Goal: Transaction & Acquisition: Purchase product/service

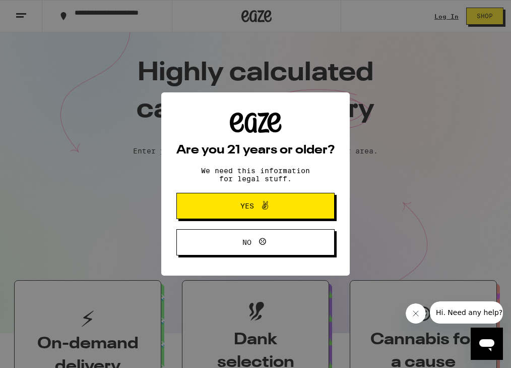
click at [222, 208] on span "Yes" at bounding box center [255, 205] width 77 height 13
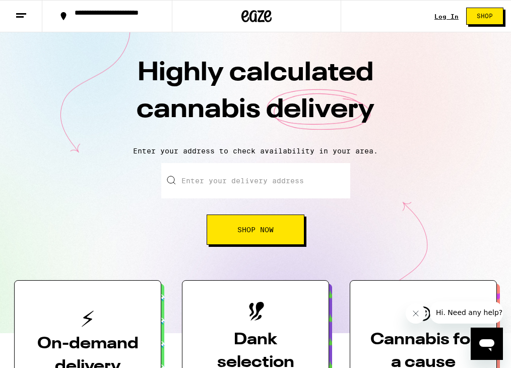
click at [445, 19] on link "Log In" at bounding box center [447, 16] width 24 height 7
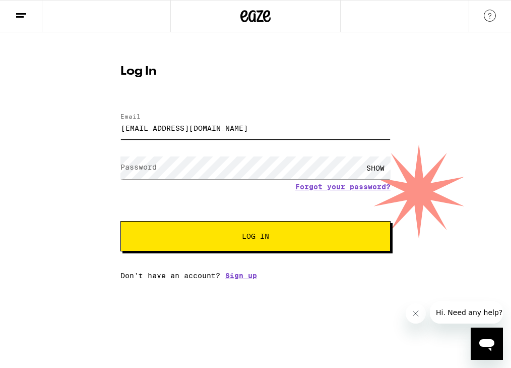
type input "jeffdoc08@gmail.com"
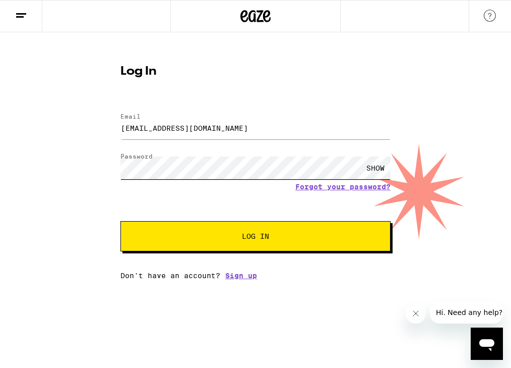
click at [256, 237] on button "Log In" at bounding box center [256, 236] width 270 height 30
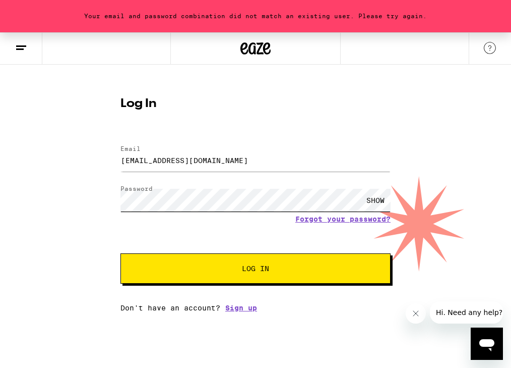
click at [256, 269] on button "Log In" at bounding box center [256, 268] width 270 height 30
click at [333, 222] on link "Forgot your password?" at bounding box center [342, 219] width 95 height 8
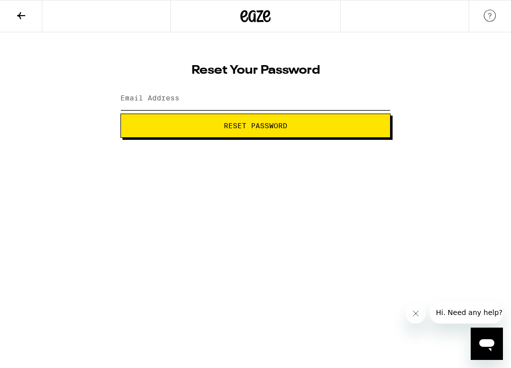
click at [213, 104] on input "Email Address" at bounding box center [256, 98] width 270 height 23
type input "jeffdoc08@gmail.com"
click at [256, 126] on button "Reset Password" at bounding box center [256, 125] width 270 height 24
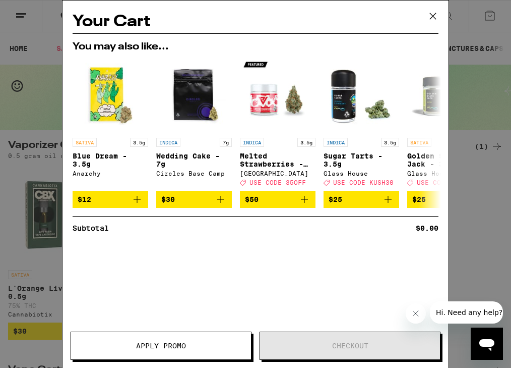
click at [144, 343] on span "Apply Promo" at bounding box center [161, 345] width 50 height 7
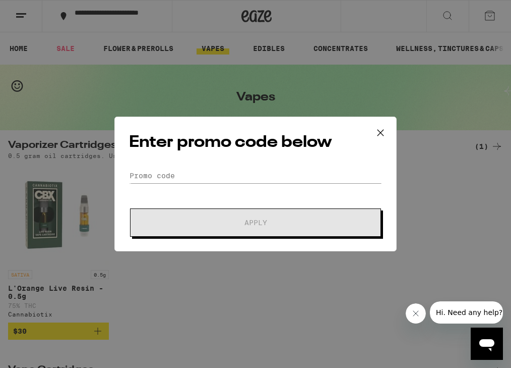
click at [380, 129] on icon at bounding box center [380, 132] width 15 height 15
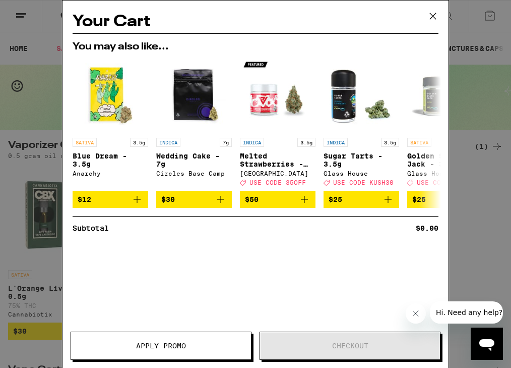
click at [436, 19] on icon at bounding box center [433, 16] width 6 height 6
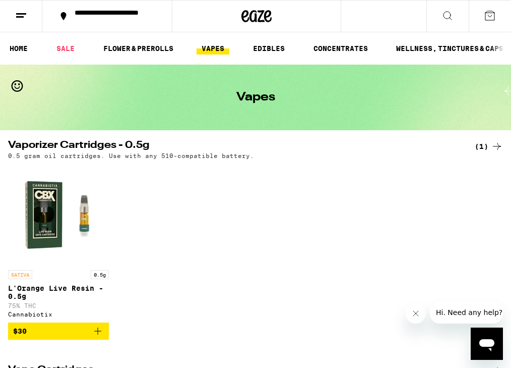
click at [488, 18] on icon at bounding box center [490, 16] width 12 height 12
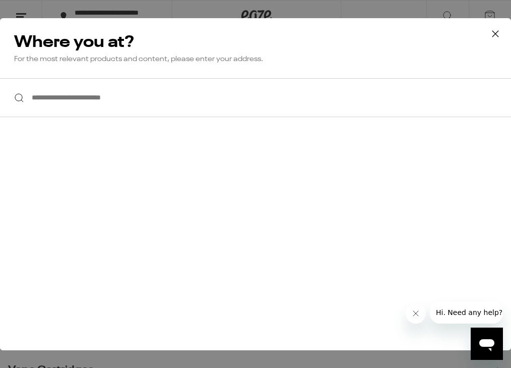
click at [495, 35] on icon at bounding box center [495, 33] width 15 height 15
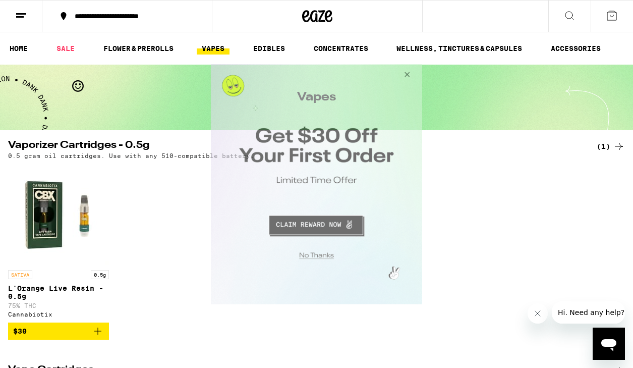
click at [406, 73] on button "Close Modal" at bounding box center [405, 76] width 27 height 24
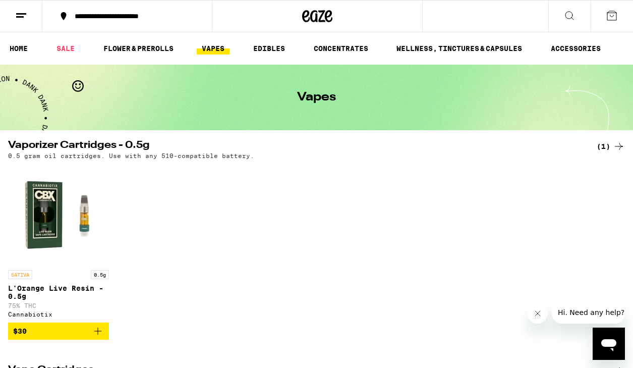
click at [21, 19] on icon at bounding box center [21, 16] width 12 height 12
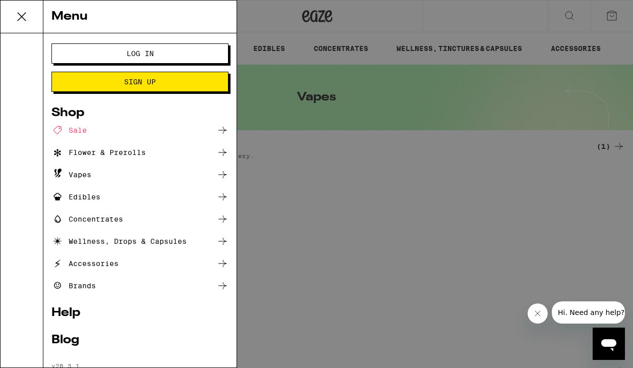
click at [125, 58] on button "Log In" at bounding box center [139, 53] width 177 height 20
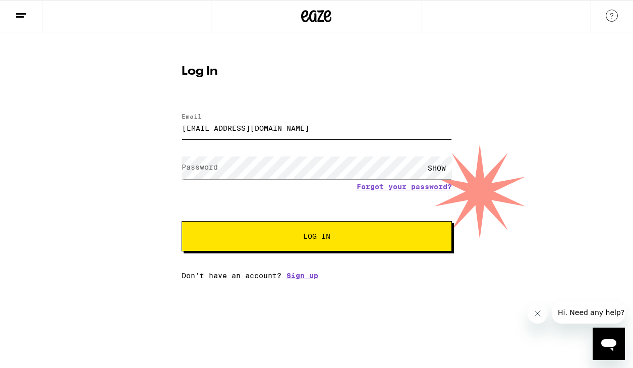
type input "jeffdoc08@gmail.com"
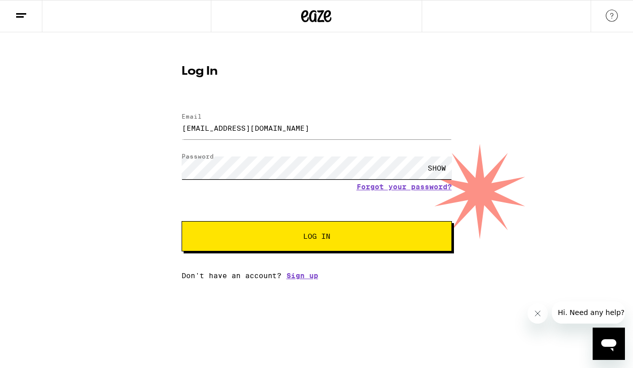
click at [316, 237] on button "Log In" at bounding box center [317, 236] width 270 height 30
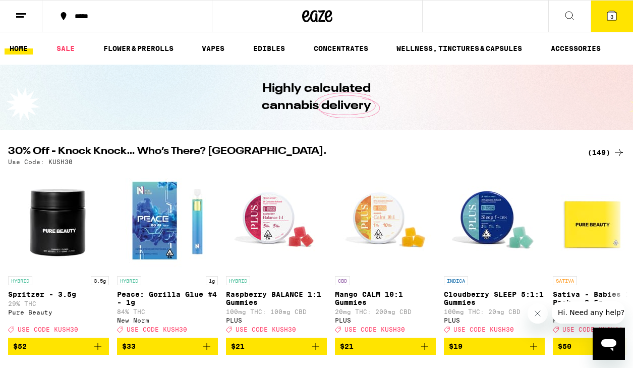
click at [511, 22] on button "3" at bounding box center [611, 16] width 42 height 31
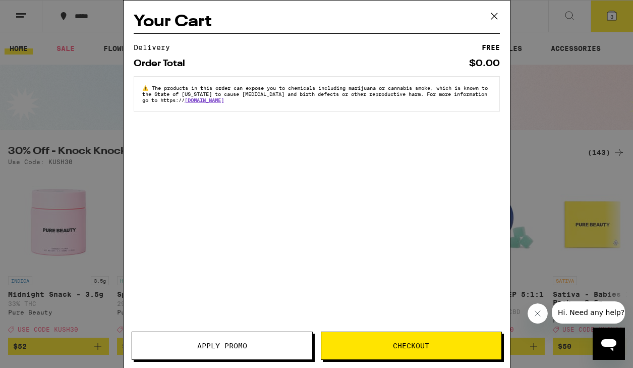
click at [495, 14] on icon at bounding box center [494, 16] width 15 height 15
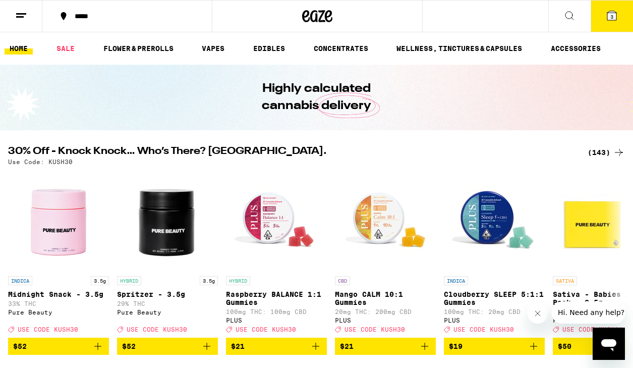
click at [511, 17] on icon at bounding box center [612, 16] width 12 height 12
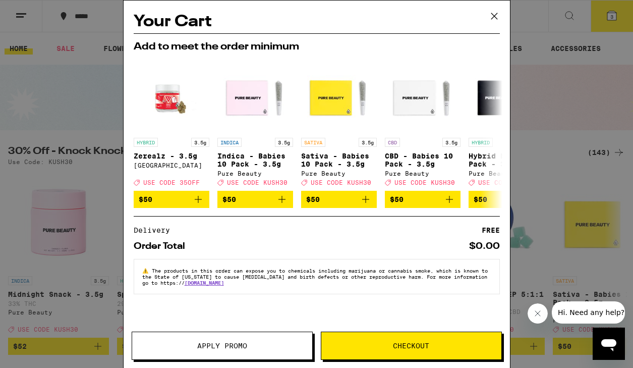
click at [241, 340] on button "Apply Promo" at bounding box center [222, 345] width 181 height 28
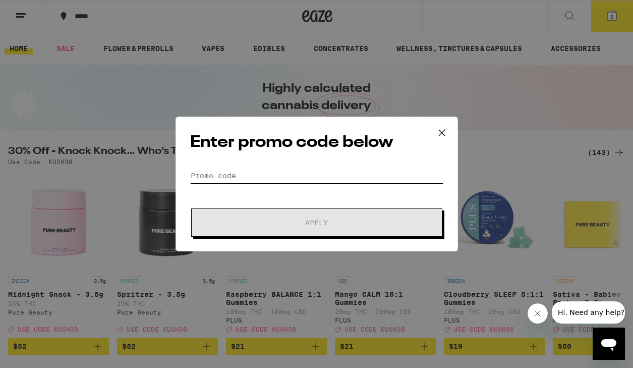
click at [342, 171] on input "Promo Code" at bounding box center [316, 175] width 253 height 15
click at [328, 61] on div "Enter promo code below Promo Code Apply" at bounding box center [316, 184] width 633 height 368
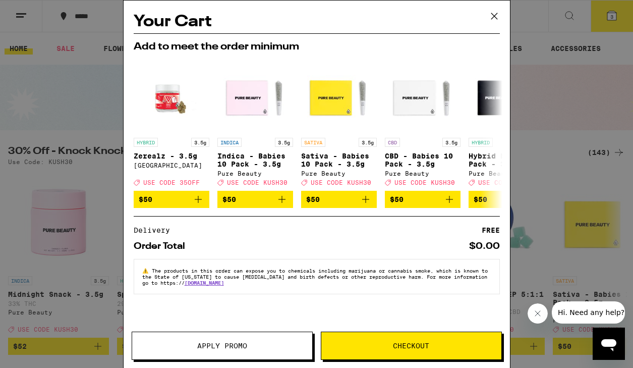
click at [412, 351] on button "Checkout" at bounding box center [411, 345] width 181 height 28
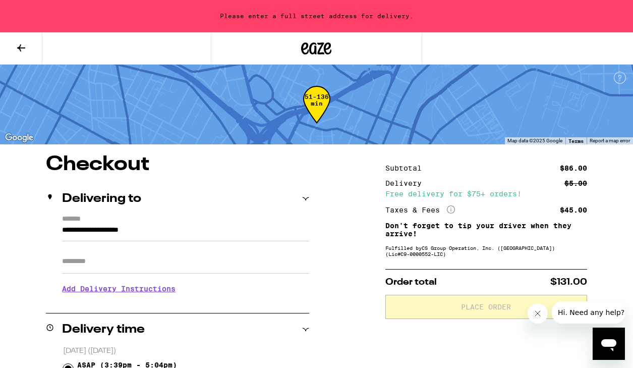
click at [263, 15] on div "Please enter a full street address for delivery." at bounding box center [316, 16] width 633 height 32
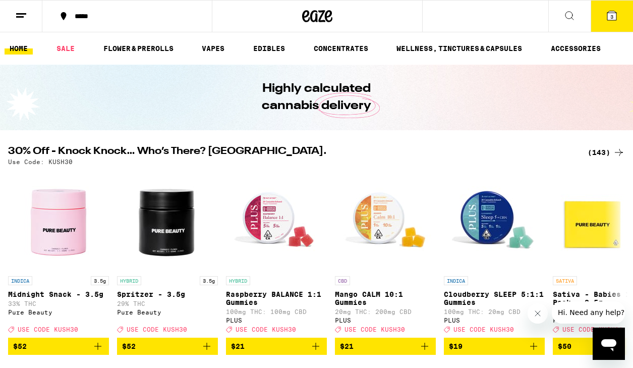
click at [604, 19] on button "3" at bounding box center [611, 16] width 42 height 31
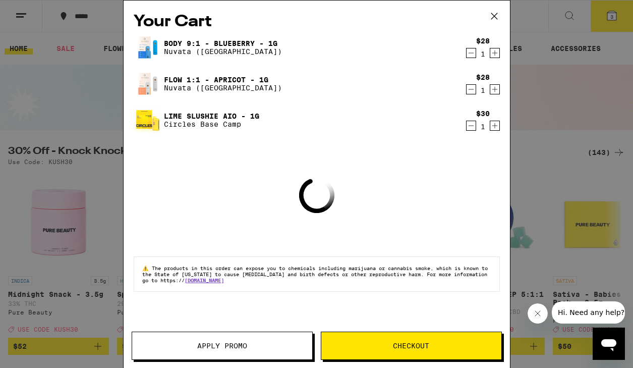
click at [232, 353] on button "Apply Promo" at bounding box center [222, 345] width 181 height 28
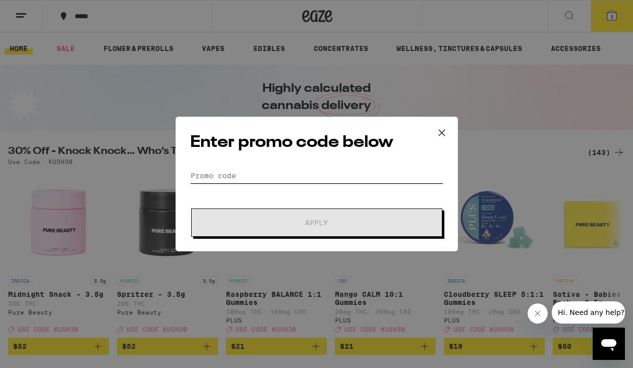
click at [242, 178] on input "Promo Code" at bounding box center [316, 175] width 253 height 15
paste input "TERPS"
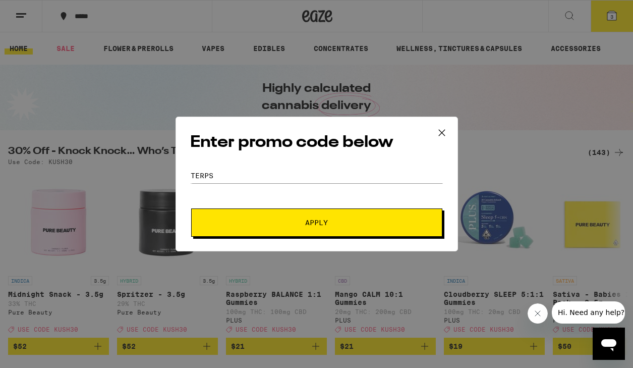
click at [263, 232] on button "Apply" at bounding box center [316, 222] width 251 height 28
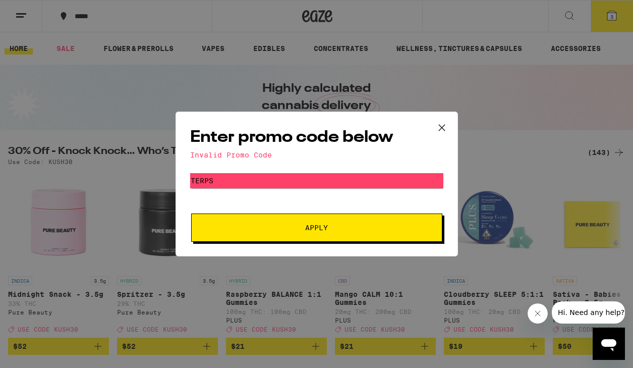
click at [219, 190] on form "Promo Code TERPS Apply" at bounding box center [316, 207] width 253 height 69
click at [213, 182] on input "TERPS" at bounding box center [316, 180] width 253 height 15
paste input "GETLIT"
type input "GETLIT"
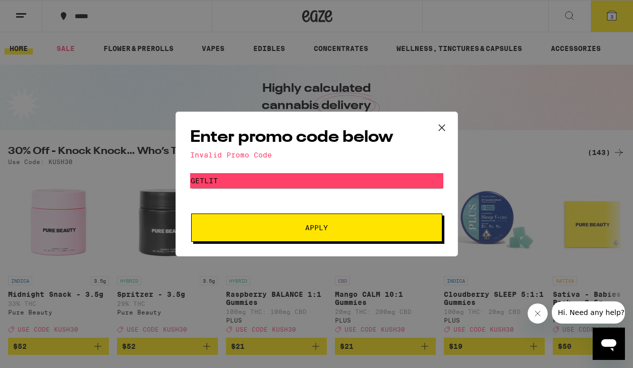
click at [242, 234] on button "Apply" at bounding box center [316, 227] width 251 height 28
